Goal: Transaction & Acquisition: Purchase product/service

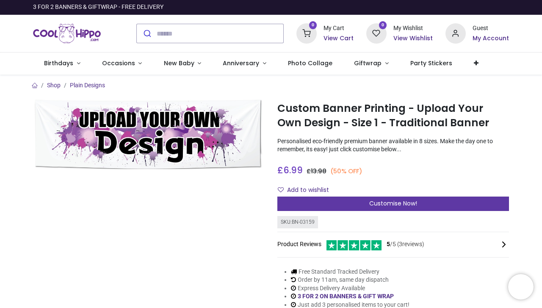
click at [311, 201] on div "Customise Now!" at bounding box center [394, 204] width 232 height 14
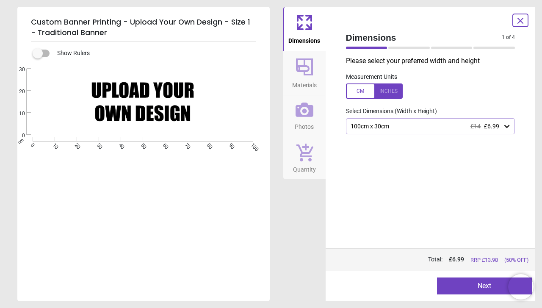
click at [310, 36] on span "Dimensions" at bounding box center [305, 39] width 32 height 13
click at [367, 125] on div "100cm x 30cm £14 £6.99" at bounding box center [426, 126] width 153 height 7
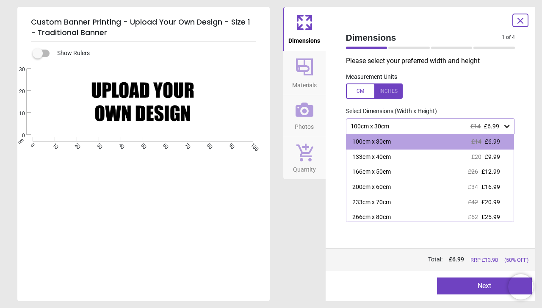
click at [308, 215] on div "Dimensions Materials Photos Quantity" at bounding box center [304, 154] width 42 height 294
click at [411, 107] on label "Select Dimensions (Width x Height)" at bounding box center [388, 111] width 98 height 8
click at [395, 128] on div "100cm x 30cm £14 £6.99" at bounding box center [426, 126] width 153 height 7
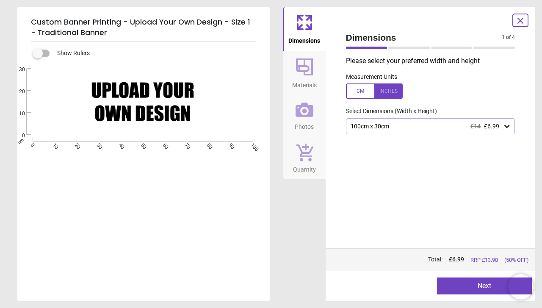
click at [308, 71] on icon at bounding box center [304, 67] width 20 height 20
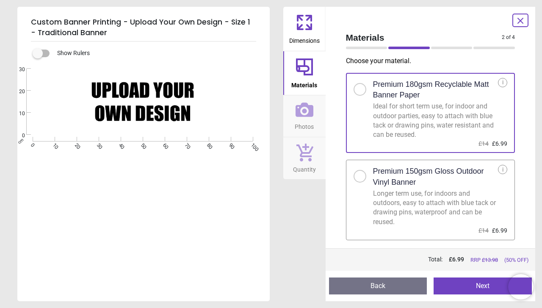
click at [385, 177] on h2 "Premium 150gsm Gloss Outdoor Vinyl Banner" at bounding box center [435, 176] width 125 height 21
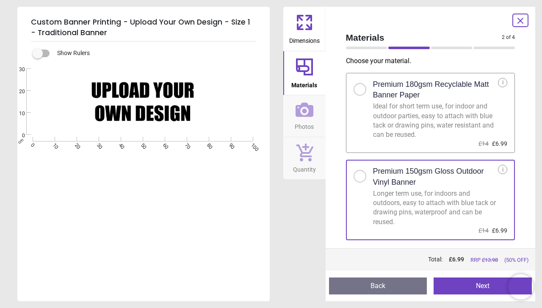
click at [314, 115] on button "Photos" at bounding box center [304, 116] width 42 height 42
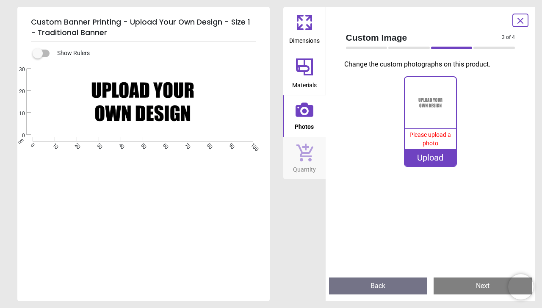
click at [432, 114] on img at bounding box center [430, 102] width 51 height 51
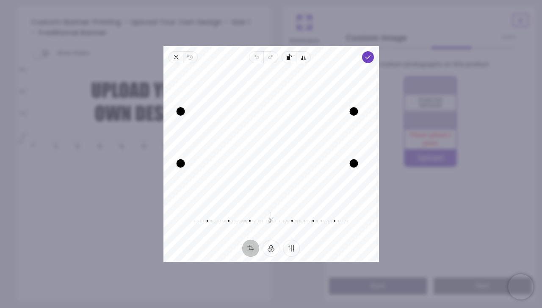
drag, startPoint x: 190, startPoint y: 164, endPoint x: 182, endPoint y: 167, distance: 8.4
click at [182, 167] on div "Drag corner bl" at bounding box center [180, 163] width 8 height 8
click at [259, 61] on span "Undo" at bounding box center [256, 57] width 14 height 12
click at [271, 222] on div at bounding box center [267, 221] width 163 height 24
click at [285, 250] on button "Finetune" at bounding box center [291, 248] width 17 height 17
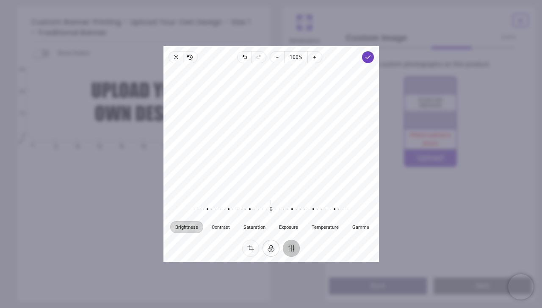
click at [273, 251] on button "Filter" at bounding box center [271, 248] width 17 height 17
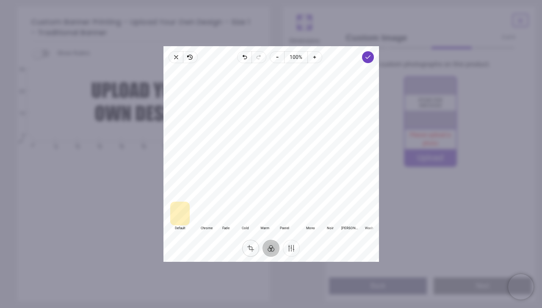
click at [251, 247] on button "Crop" at bounding box center [250, 248] width 17 height 17
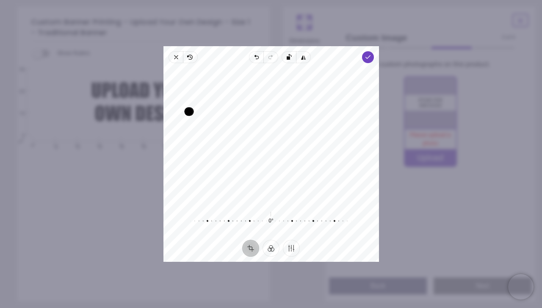
drag, startPoint x: 353, startPoint y: 163, endPoint x: 171, endPoint y: 111, distance: 189.5
click at [171, 111] on div "Recenter" at bounding box center [271, 136] width 202 height 133
click at [178, 55] on icon "button" at bounding box center [176, 57] width 7 height 7
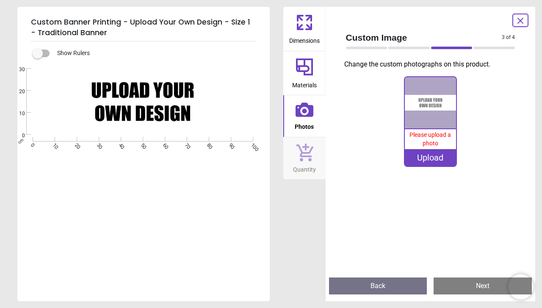
click at [316, 70] on button "Materials" at bounding box center [304, 73] width 42 height 44
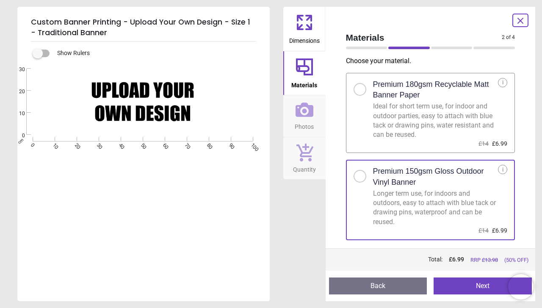
click at [309, 124] on span "Photos" at bounding box center [304, 125] width 19 height 13
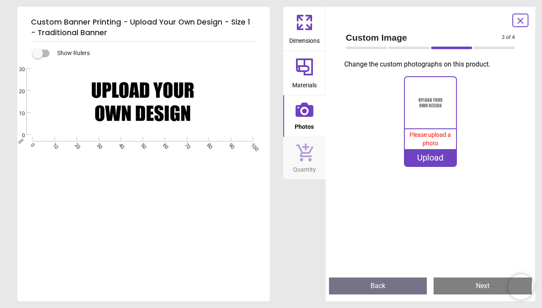
click at [319, 33] on span "Dimensions" at bounding box center [304, 39] width 31 height 13
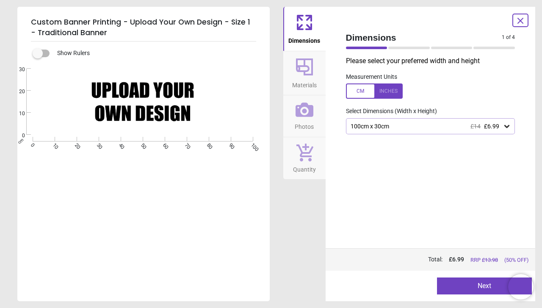
click at [372, 132] on div "100cm x 30cm £14 £6.99" at bounding box center [430, 126] width 169 height 16
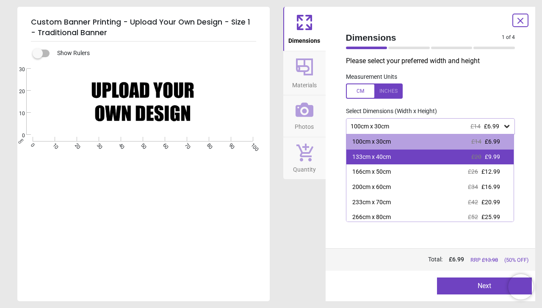
click at [373, 151] on div "133cm x 40cm £20 £9.99" at bounding box center [431, 157] width 168 height 15
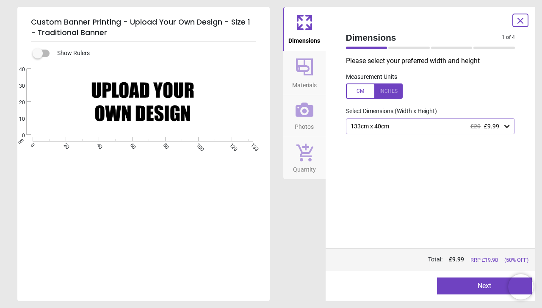
click at [304, 69] on icon at bounding box center [304, 67] width 20 height 20
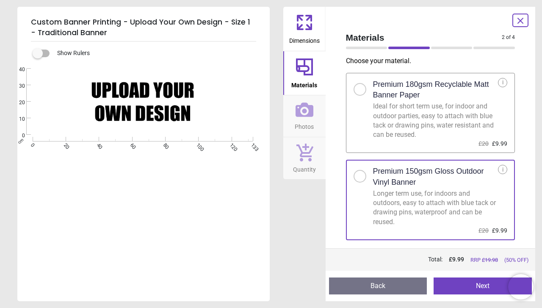
click at [305, 122] on span "Photos" at bounding box center [304, 125] width 19 height 13
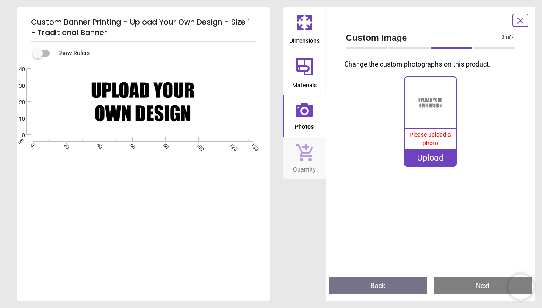
click at [417, 125] on img at bounding box center [430, 102] width 51 height 51
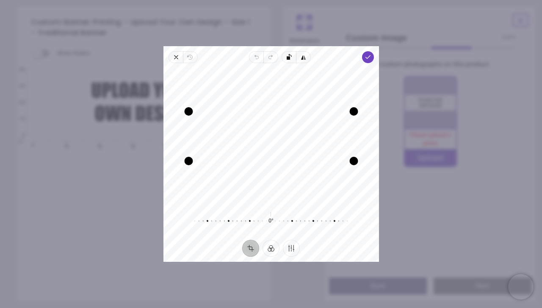
click at [257, 245] on button "Crop" at bounding box center [250, 248] width 17 height 17
click at [253, 246] on button "Crop" at bounding box center [250, 248] width 17 height 17
drag, startPoint x: 187, startPoint y: 165, endPoint x: 170, endPoint y: 139, distance: 31.3
click at [170, 139] on div "Recenter" at bounding box center [271, 136] width 202 height 133
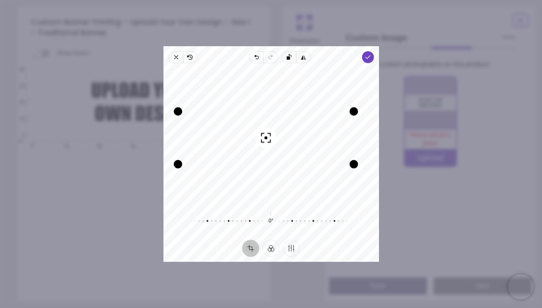
click at [266, 135] on icon "button" at bounding box center [266, 138] width 10 height 10
drag, startPoint x: 278, startPoint y: 133, endPoint x: 334, endPoint y: 127, distance: 56.2
click at [334, 127] on div "Recenter" at bounding box center [271, 136] width 202 height 133
drag, startPoint x: 275, startPoint y: 138, endPoint x: 335, endPoint y: 140, distance: 60.2
click at [335, 140] on div "Recenter" at bounding box center [271, 136] width 202 height 133
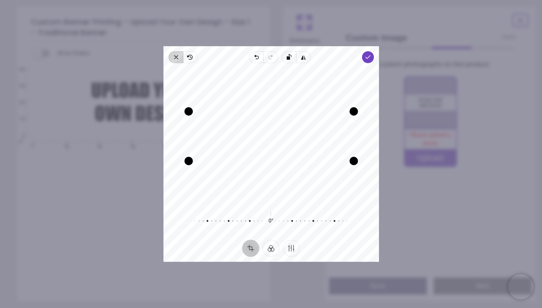
click at [177, 58] on icon "button" at bounding box center [176, 57] width 3 height 3
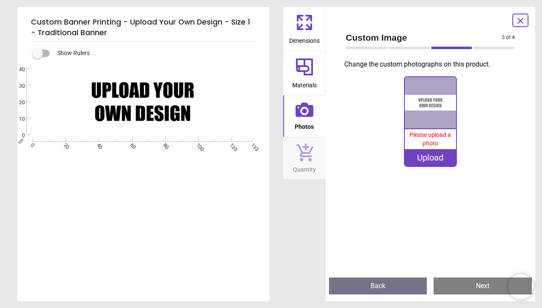
click at [518, 22] on icon at bounding box center [521, 21] width 10 height 10
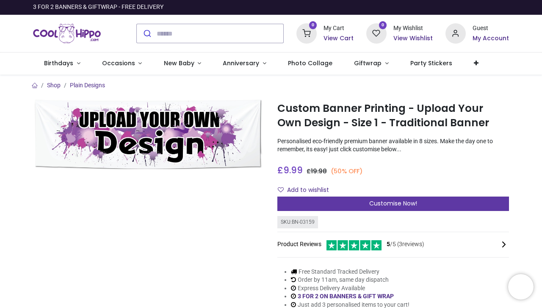
click at [295, 200] on div "Customise Now!" at bounding box center [394, 204] width 232 height 14
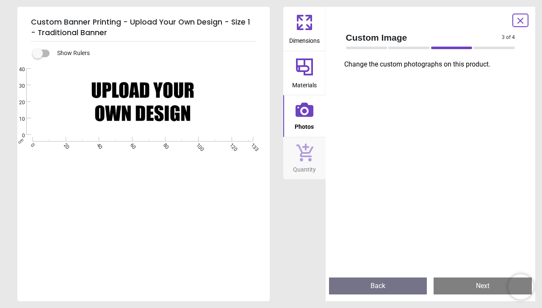
click at [312, 38] on span "Dimensions" at bounding box center [304, 39] width 31 height 13
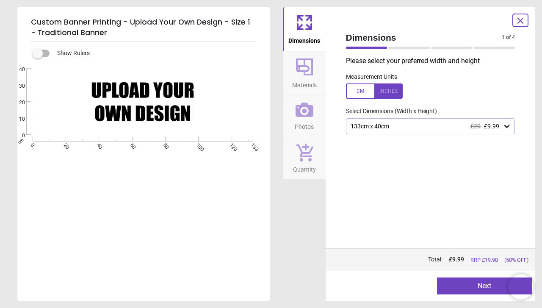
click at [366, 130] on div "133cm x 40cm £20 £9.99" at bounding box center [430, 126] width 169 height 16
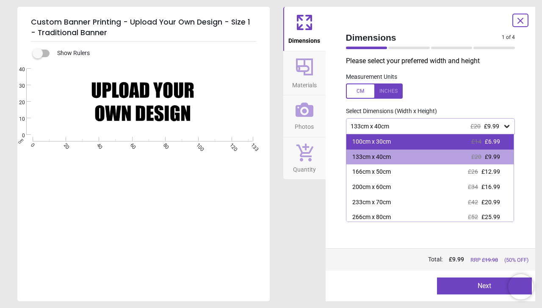
click at [368, 141] on div "100cm x 30cm" at bounding box center [371, 142] width 39 height 8
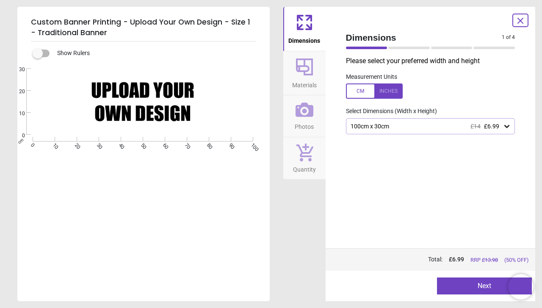
click at [146, 89] on image at bounding box center [143, 101] width 220 height 65
click at [300, 117] on icon at bounding box center [305, 110] width 18 height 14
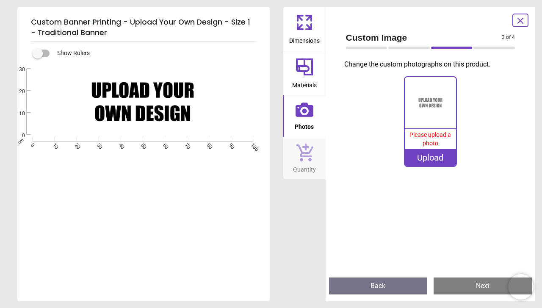
click at [433, 119] on img at bounding box center [430, 102] width 51 height 51
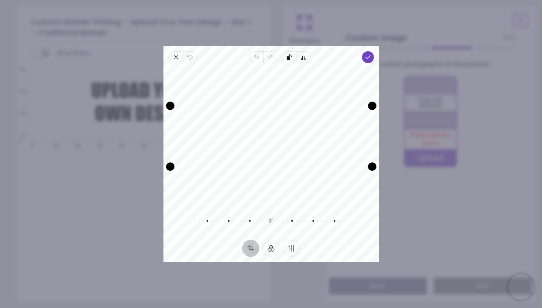
click at [286, 147] on div "Recenter" at bounding box center [271, 136] width 202 height 133
click at [369, 62] on span "Done" at bounding box center [368, 57] width 12 height 12
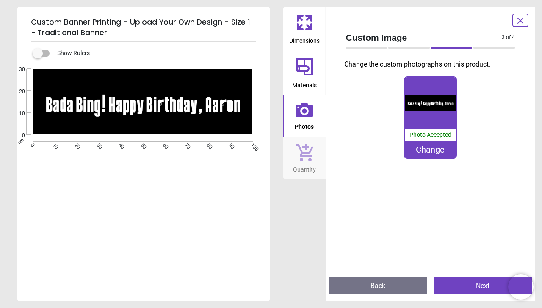
click at [444, 281] on button "Next" at bounding box center [483, 286] width 98 height 17
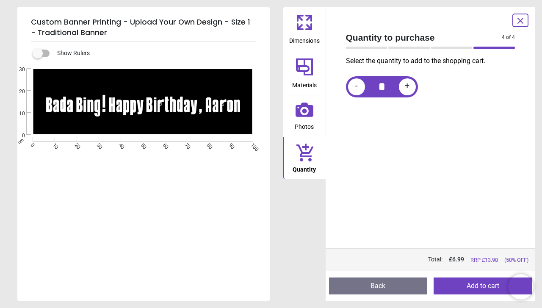
click at [456, 283] on button "Add to cart" at bounding box center [483, 286] width 98 height 17
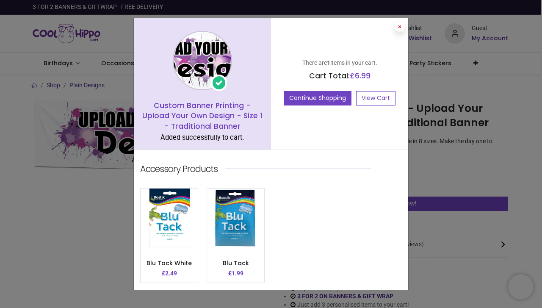
click at [398, 26] on button at bounding box center [400, 27] width 10 height 10
